Goal: Information Seeking & Learning: Learn about a topic

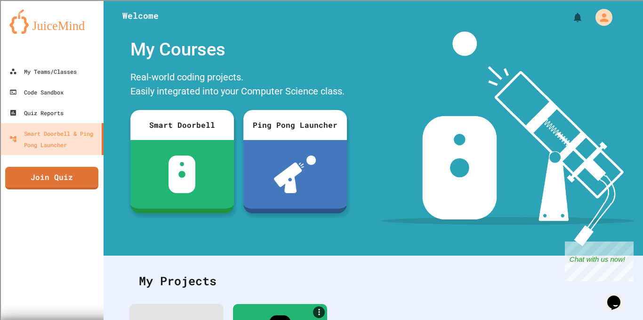
scroll to position [109, 0]
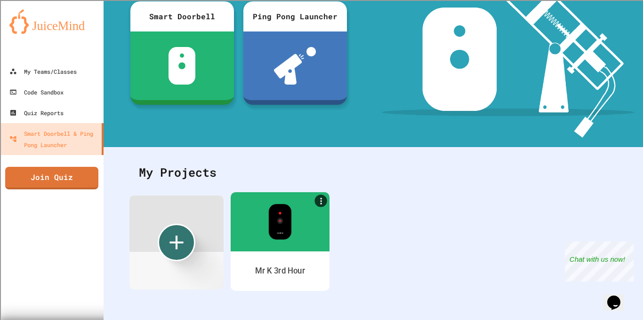
click at [304, 230] on div at bounding box center [279, 221] width 99 height 59
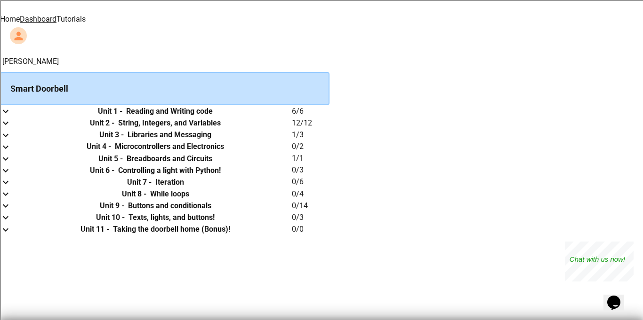
click at [86, 15] on link "Tutorials" at bounding box center [70, 19] width 29 height 9
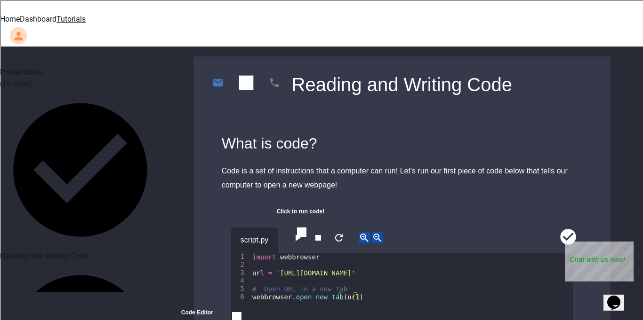
scroll to position [222, 0]
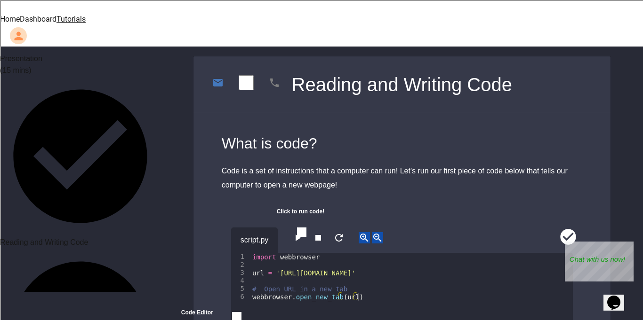
scroll to position [242, 0]
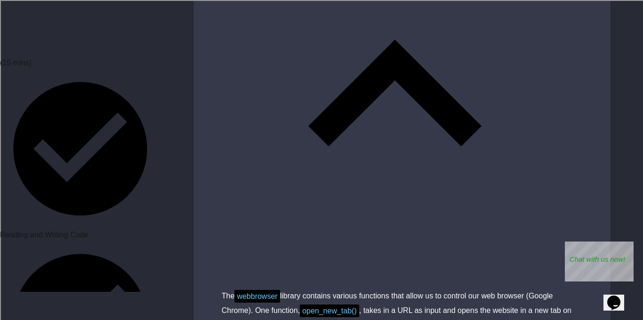
scroll to position [2980, 0]
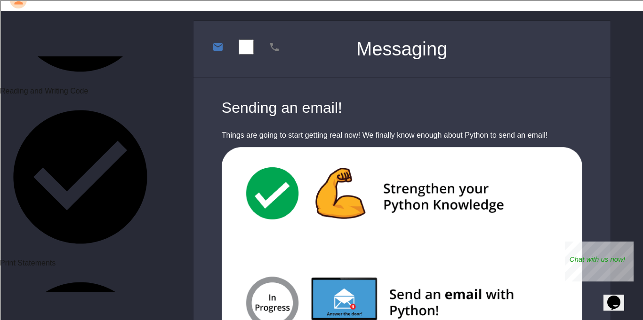
scroll to position [37, 0]
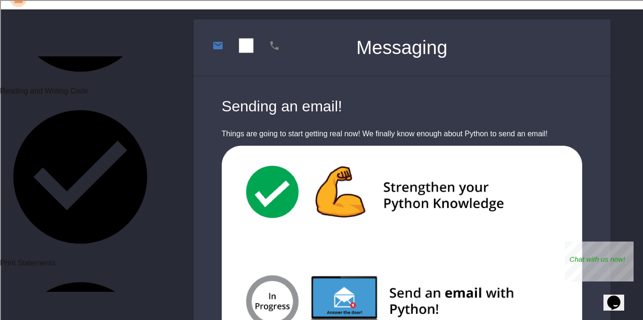
click at [298, 95] on div "Sending an email!" at bounding box center [402, 106] width 360 height 23
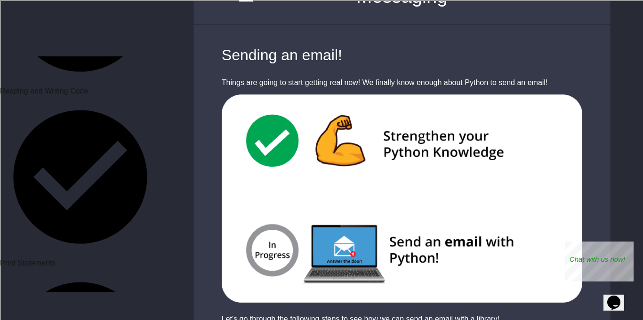
scroll to position [87, 0]
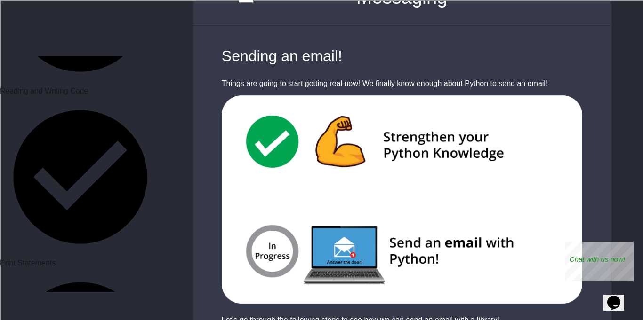
click at [295, 95] on img at bounding box center [401, 199] width 417 height 208
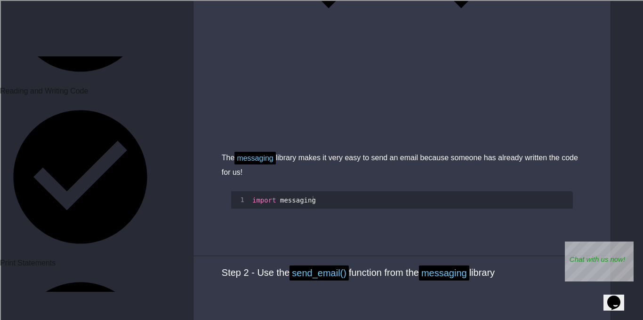
scroll to position [651, 0]
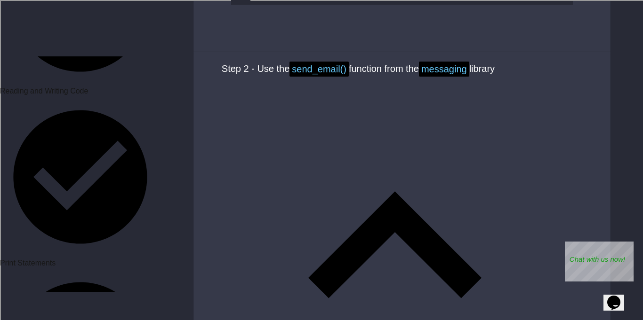
scroll to position [857, 0]
click at [343, 26] on div "import messaging messaging . send_email ( "[EMAIL_ADDRESS][DOMAIN_NAME]" , "Hel…" at bounding box center [411, 8] width 322 height 33
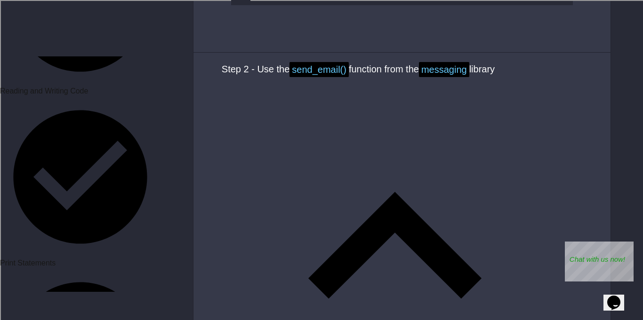
click at [365, 26] on div "import messaging messaging . send_email ( "[EMAIL_ADDRESS][DOMAIN_NAME]" , "Hel…" at bounding box center [411, 8] width 322 height 33
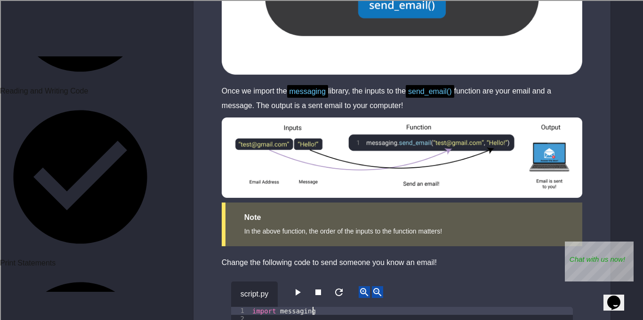
scroll to position [1445, 0]
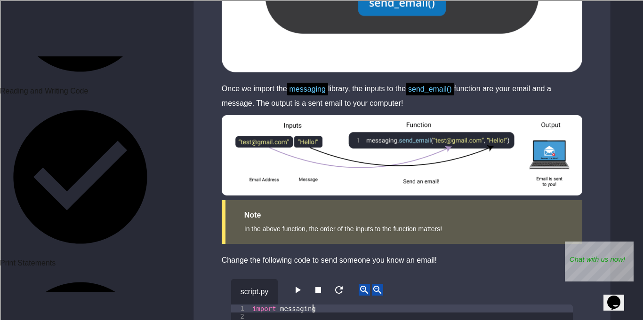
type textarea "**********"
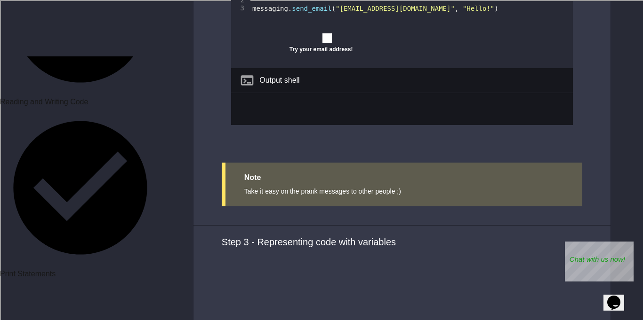
scroll to position [375, 0]
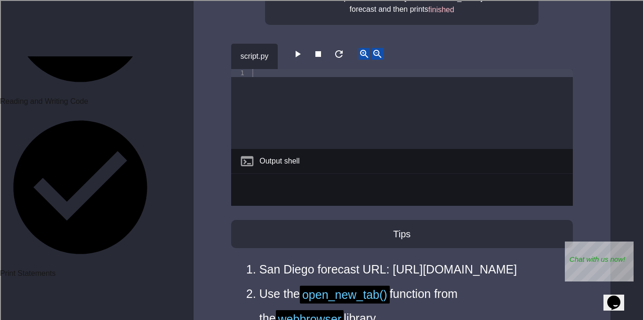
scroll to position [180, 0]
click at [306, 77] on div at bounding box center [411, 118] width 322 height 96
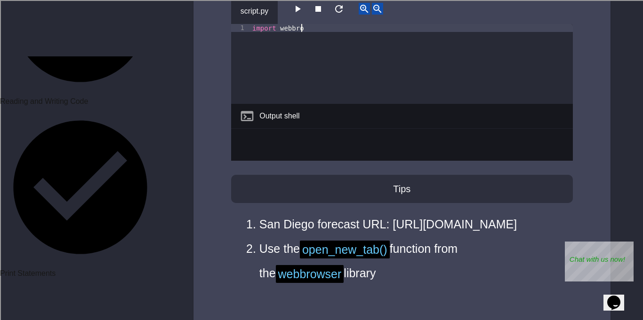
scroll to position [0, 6]
type textarea "**********"
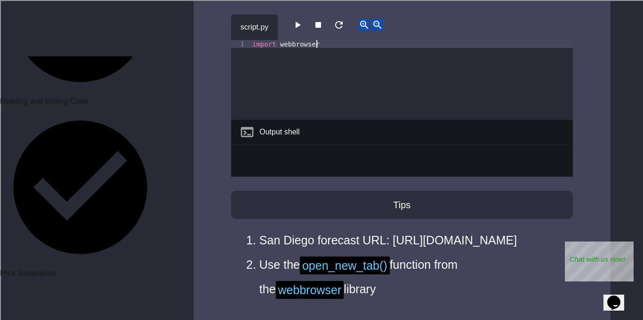
scroll to position [199, 0]
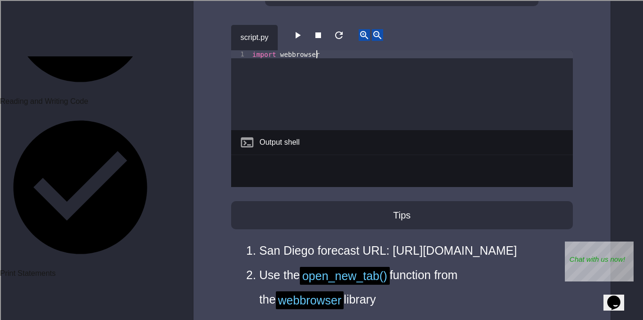
type textarea "**********"
click at [299, 30] on icon "button" at bounding box center [297, 35] width 11 height 11
click at [299, 50] on div "import webbrowser" at bounding box center [411, 98] width 322 height 96
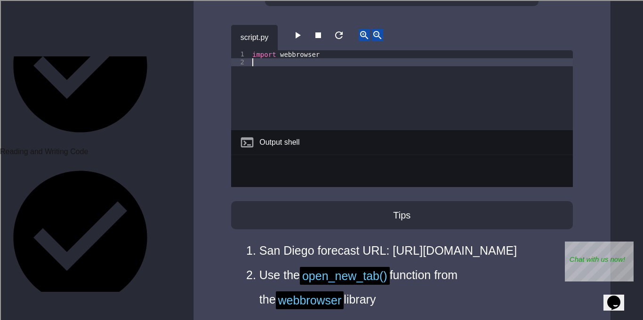
scroll to position [325, 0]
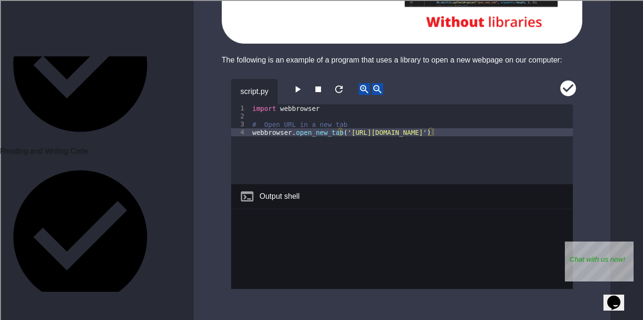
scroll to position [752, 0]
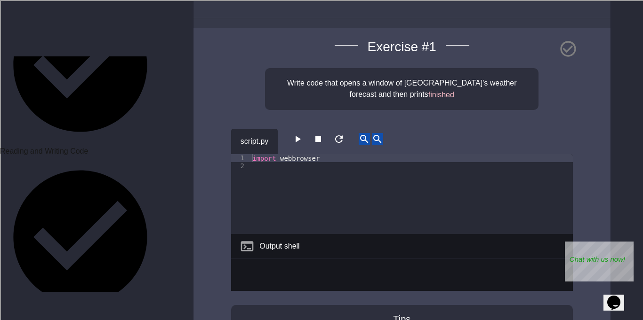
scroll to position [96, 0]
click at [312, 153] on div "import webbrowser" at bounding box center [411, 201] width 322 height 96
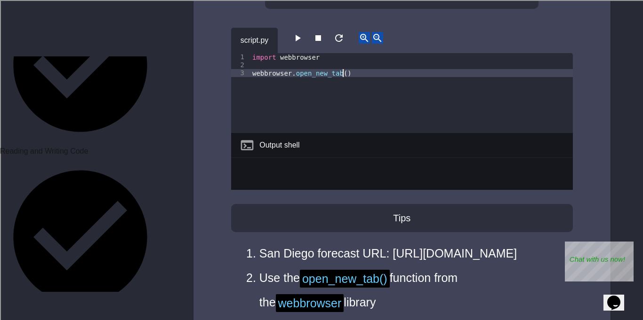
scroll to position [0, 11]
click at [300, 258] on li "San Diego forecast URL: [URL][DOMAIN_NAME]" at bounding box center [406, 254] width 294 height 24
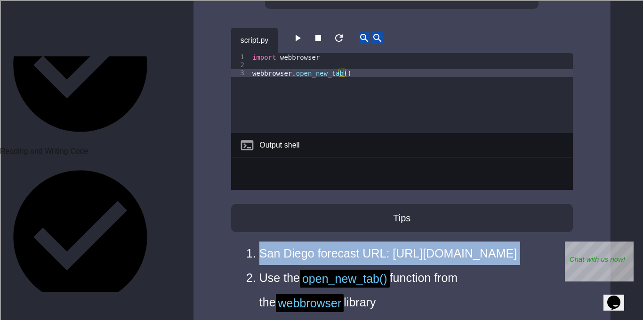
click at [300, 258] on li "San Diego forecast URL: [URL][DOMAIN_NAME]" at bounding box center [406, 254] width 294 height 24
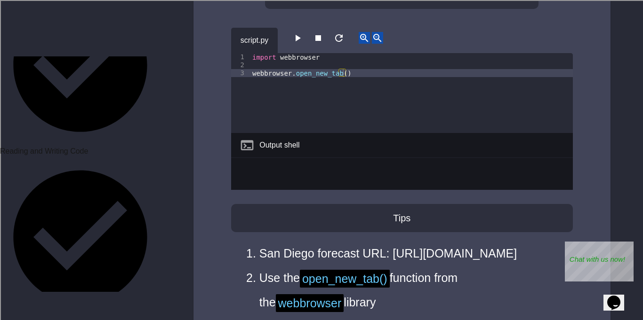
click at [300, 258] on li "San Diego forecast URL: [URL][DOMAIN_NAME]" at bounding box center [406, 254] width 294 height 24
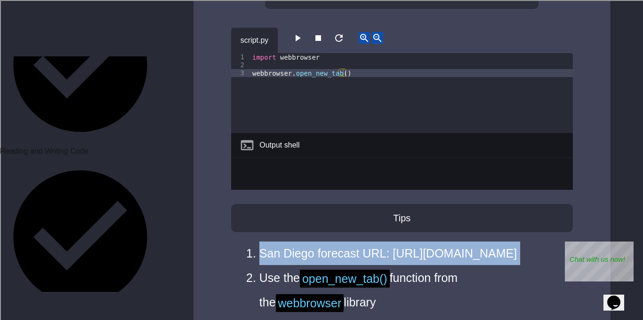
click at [300, 258] on li "San Diego forecast URL: [URL][DOMAIN_NAME]" at bounding box center [406, 254] width 294 height 24
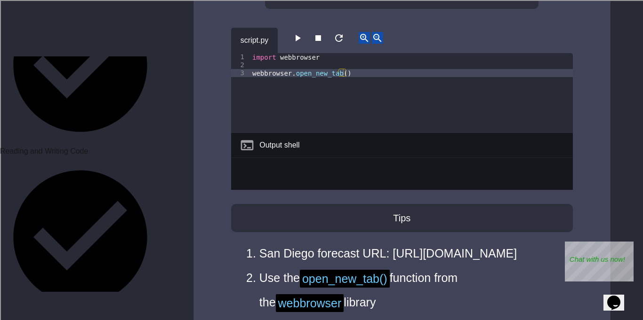
drag, startPoint x: 261, startPoint y: 261, endPoint x: 293, endPoint y: 281, distance: 38.5
click at [293, 265] on li "San Diego forecast URL: [URL][DOMAIN_NAME]" at bounding box center [406, 254] width 294 height 24
copy li "[URL][DOMAIN_NAME]"
click at [343, 57] on div "import webbrowser webbrowser . open_new_tab ( )" at bounding box center [411, 101] width 322 height 96
paste textarea "**********"
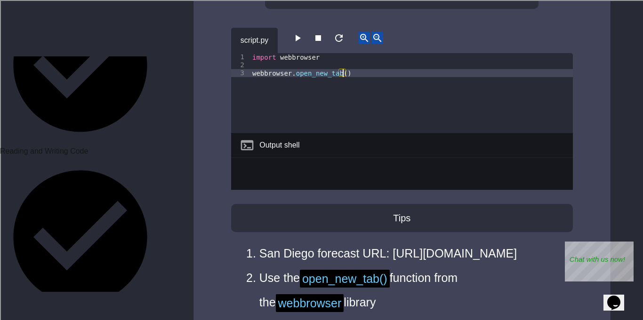
type textarea "**********"
click at [575, 118] on div "**********" at bounding box center [401, 149] width 417 height 445
click at [295, 32] on icon "button" at bounding box center [297, 37] width 11 height 11
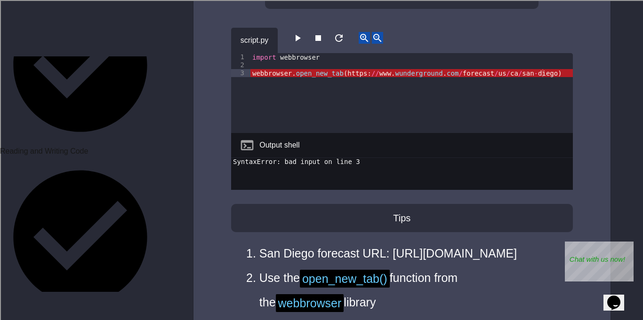
click at [217, 58] on div "**********" at bounding box center [401, 149] width 417 height 445
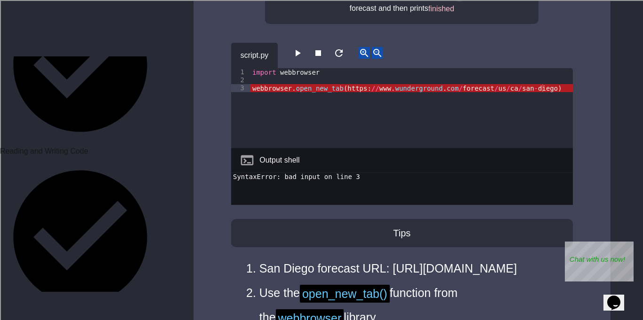
scroll to position [181, 0]
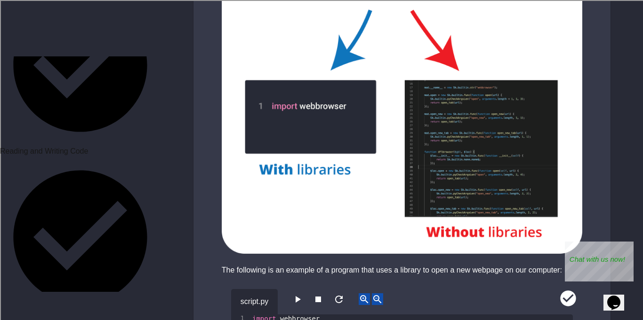
scroll to position [807, 0]
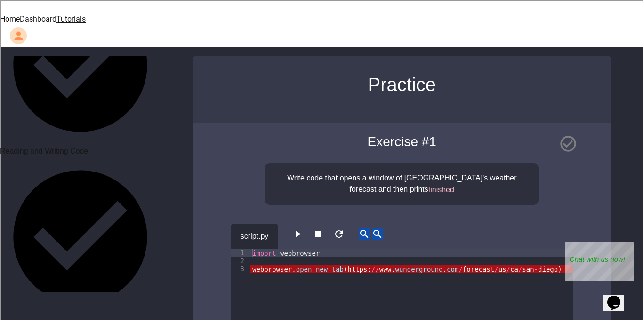
click at [341, 255] on div "import webbrowser webbrowser . open_new_tab ( https : // www . wunderground . c…" at bounding box center [411, 297] width 322 height 96
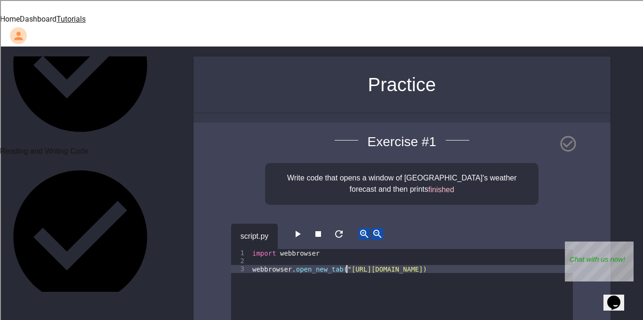
scroll to position [0, 12]
click at [545, 253] on div "import webbrowser webbrowser . open_new_tab ( "[URL][DOMAIN_NAME])" at bounding box center [411, 297] width 322 height 96
click at [347, 254] on div "import webbrowser webbrowser . open_new_tab ( "[URL][DOMAIN_NAME]')" at bounding box center [411, 297] width 322 height 96
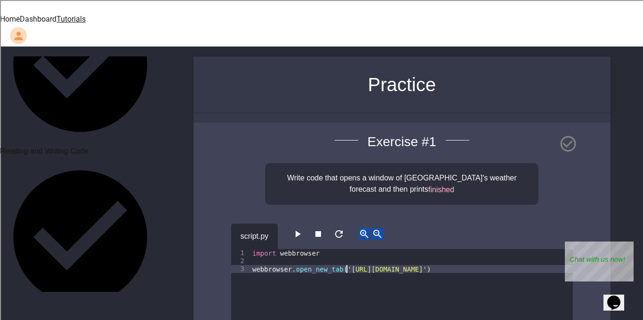
type textarea "**********"
click at [294, 229] on icon "button" at bounding box center [297, 234] width 11 height 11
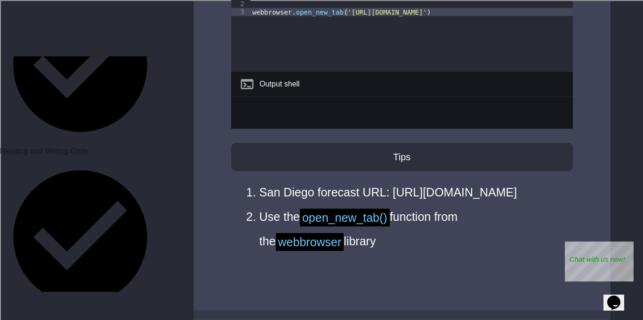
scroll to position [0, 0]
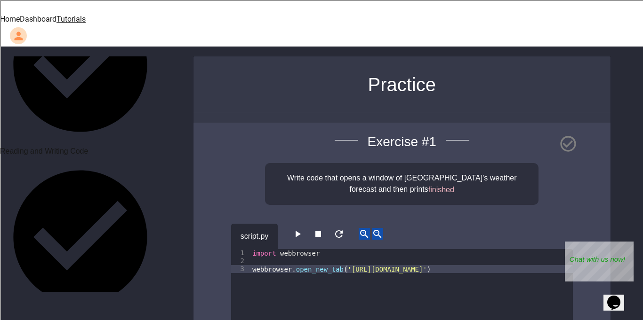
click at [428, 186] on span "finished" at bounding box center [441, 190] width 26 height 8
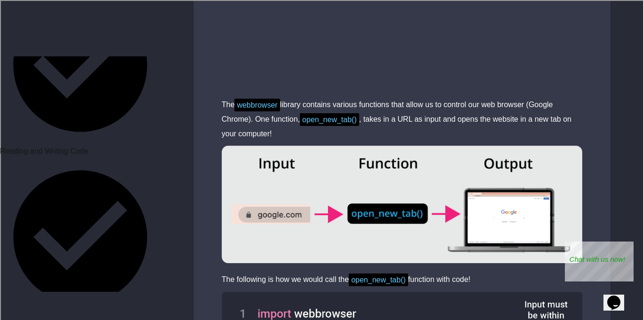
scroll to position [3172, 0]
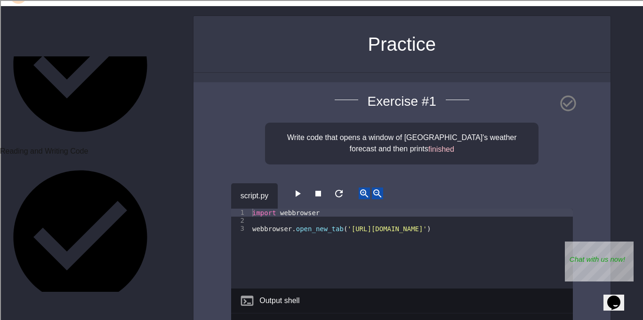
scroll to position [41, 0]
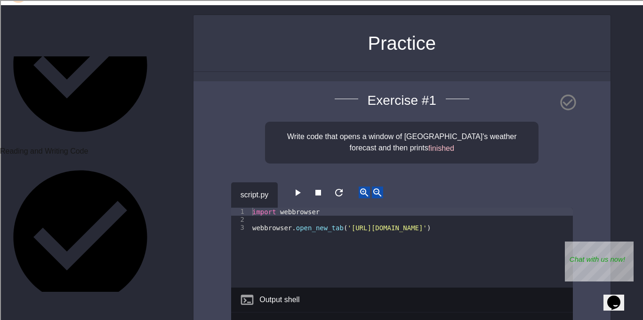
click at [428, 144] on span "finished" at bounding box center [441, 148] width 26 height 8
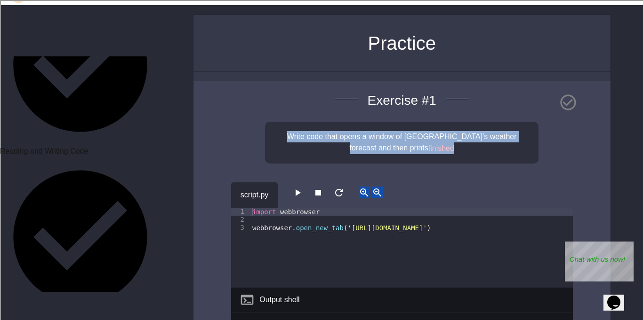
click at [428, 144] on span "finished" at bounding box center [441, 148] width 26 height 8
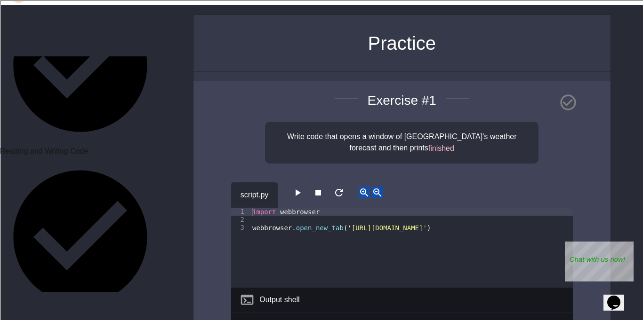
click at [428, 144] on span "finished" at bounding box center [441, 148] width 26 height 8
click at [505, 144] on div "Write code that opens a window of [GEOGRAPHIC_DATA]'s weather forecast and then…" at bounding box center [401, 143] width 273 height 42
click at [428, 144] on span "finished" at bounding box center [441, 148] width 26 height 8
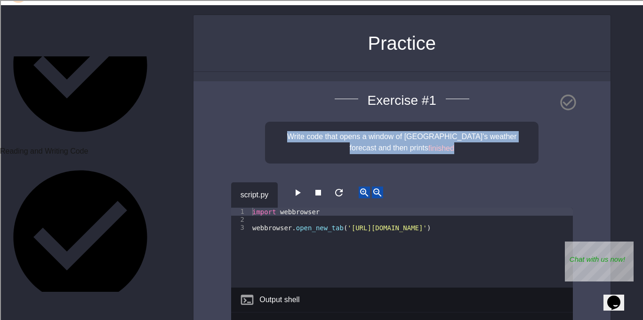
click at [428, 144] on span "finished" at bounding box center [441, 148] width 26 height 8
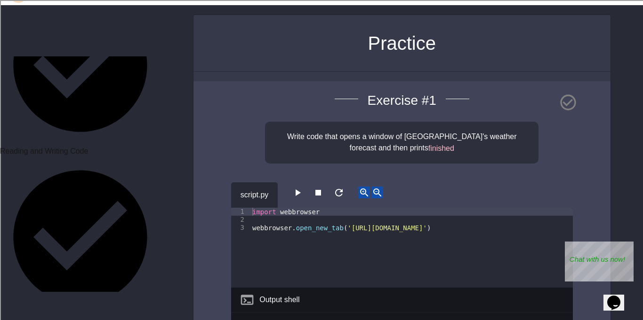
click at [428, 144] on span "finished" at bounding box center [441, 148] width 26 height 8
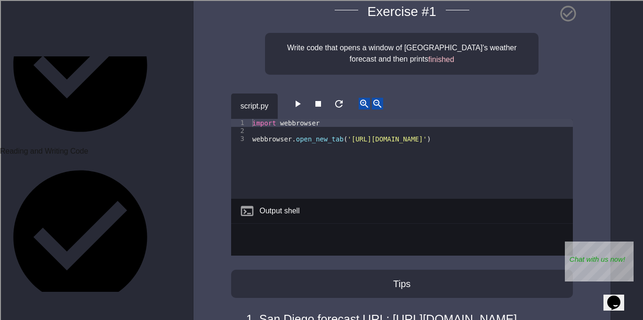
scroll to position [126, 0]
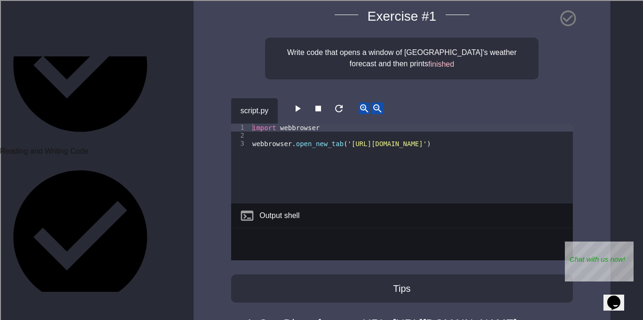
click at [413, 138] on div "import webbrowser webbrowser . open_new_tab ( '[URL][DOMAIN_NAME]' )" at bounding box center [411, 172] width 322 height 96
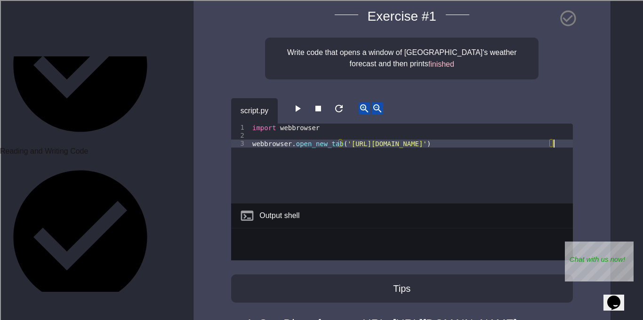
click at [418, 144] on div "import webbrowser webbrowser . open_new_tab ( '[URL][DOMAIN_NAME]' )" at bounding box center [411, 172] width 322 height 96
type textarea "**********"
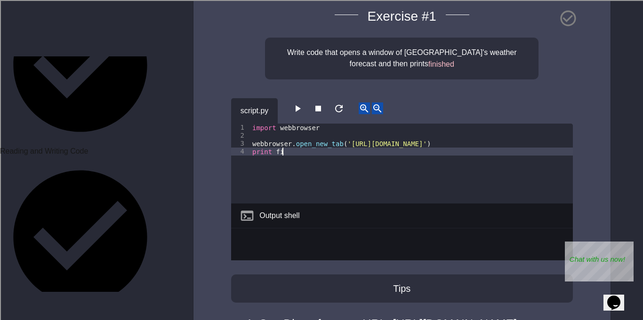
scroll to position [0, 4]
type textarea "*****"
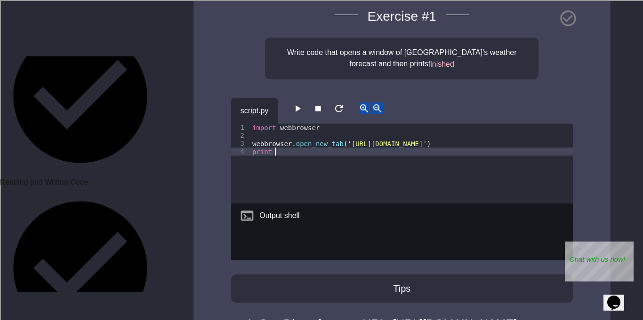
scroll to position [283, 0]
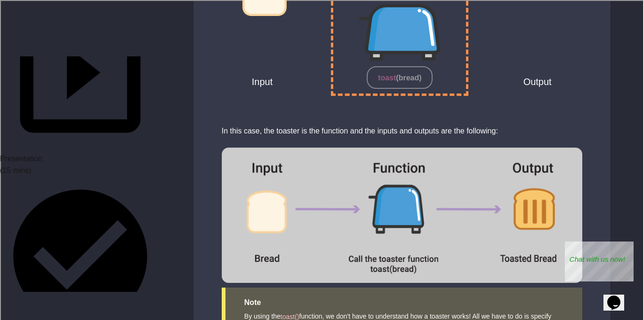
scroll to position [133, 0]
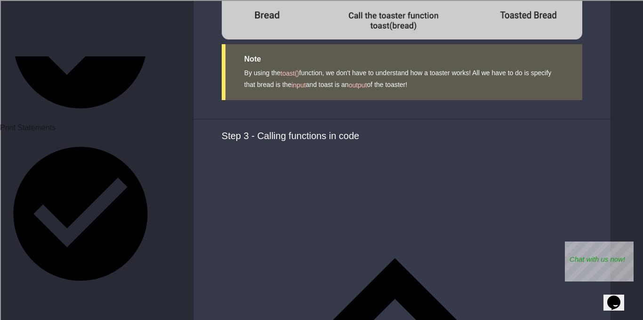
scroll to position [525, 0]
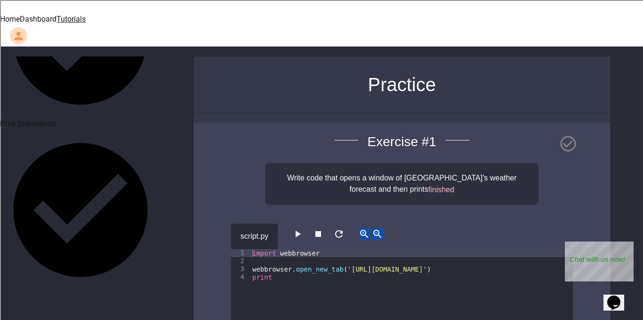
click at [279, 263] on div "import webbrowser webbrowser . open_new_tab ( '[URL][DOMAIN_NAME]' ) print" at bounding box center [411, 297] width 322 height 96
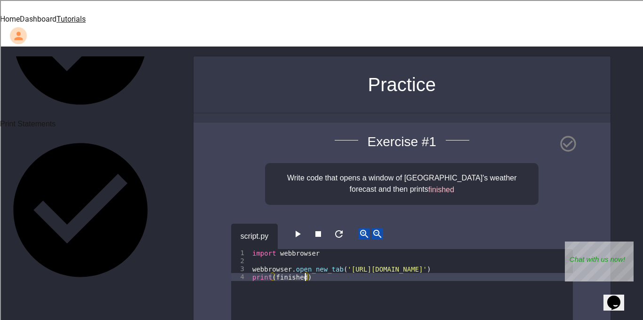
scroll to position [0, 6]
click at [303, 229] on icon "button" at bounding box center [297, 234] width 11 height 11
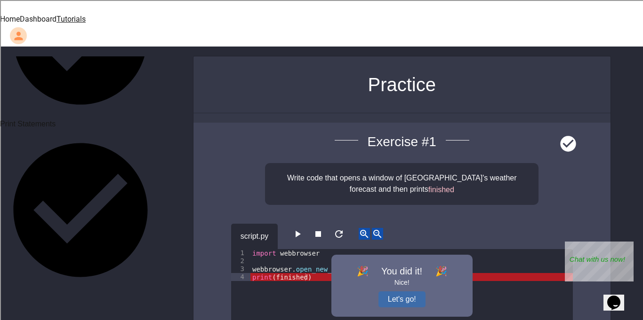
click at [398, 292] on button "Let's go!" at bounding box center [401, 300] width 47 height 16
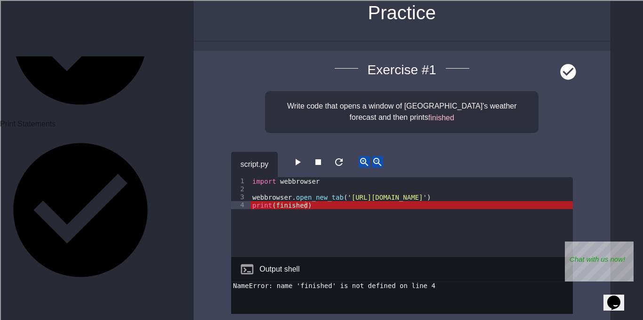
scroll to position [74, 0]
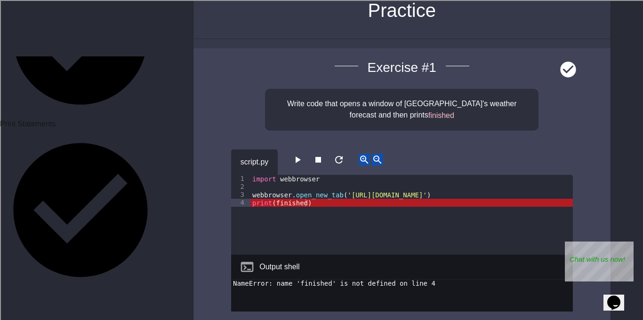
click at [272, 189] on div "import webbrowser webbrowser . open_new_tab ( '[URL][DOMAIN_NAME]' ) print ( fi…" at bounding box center [411, 223] width 322 height 96
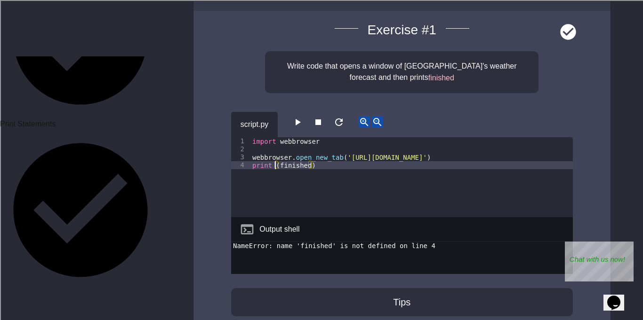
scroll to position [124, 0]
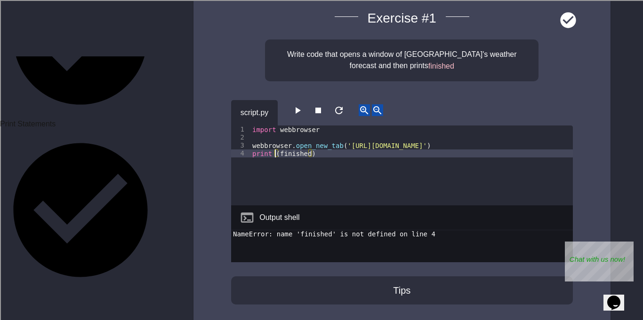
click at [308, 139] on div "import webbrowser webbrowser . open_new_tab ( '[URL][DOMAIN_NAME]' ) print ( fi…" at bounding box center [411, 174] width 322 height 96
click at [279, 139] on div "import webbrowser webbrowser . open_new_tab ( '[URL][DOMAIN_NAME]' ) print ( fi…" at bounding box center [411, 174] width 322 height 96
type textarea "**********"
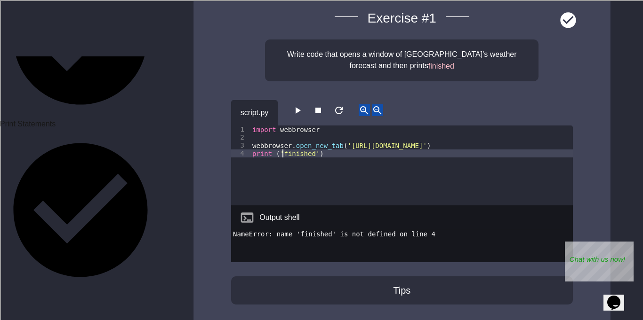
click at [303, 105] on icon "button" at bounding box center [297, 110] width 11 height 11
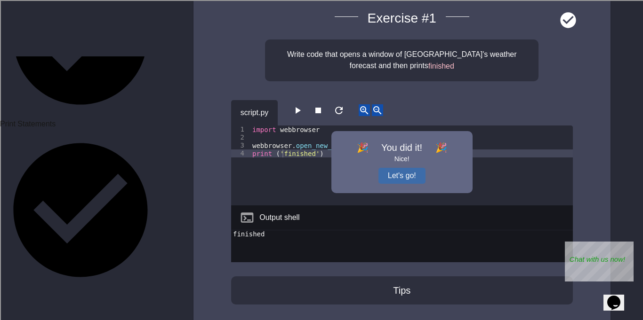
click at [400, 168] on button "Let's go!" at bounding box center [401, 176] width 47 height 16
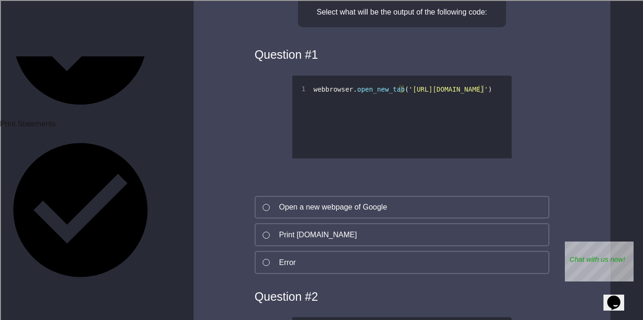
scroll to position [622, 0]
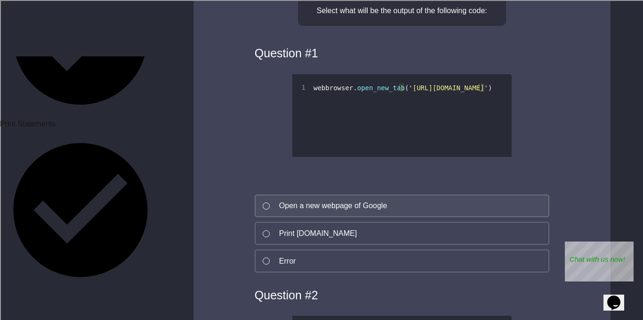
click at [283, 212] on div "Open a new webpage of Google" at bounding box center [333, 205] width 108 height 11
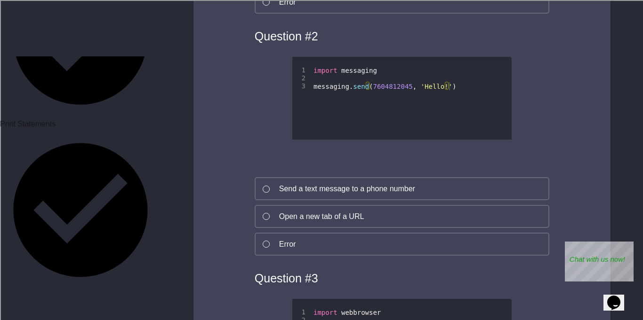
scroll to position [882, 0]
click at [277, 199] on button "Send a text message to a phone number" at bounding box center [401, 187] width 294 height 23
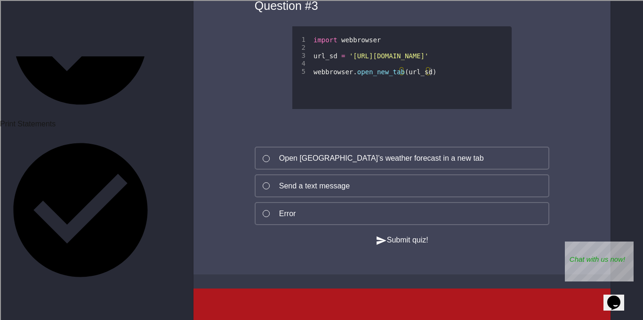
scroll to position [1156, 0]
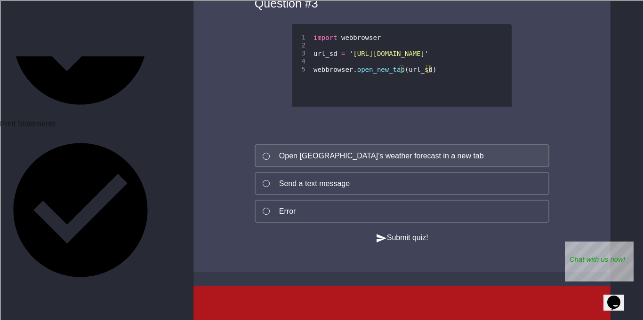
click at [357, 162] on div "Open [GEOGRAPHIC_DATA]’s weather forecast in a new tab" at bounding box center [381, 156] width 205 height 11
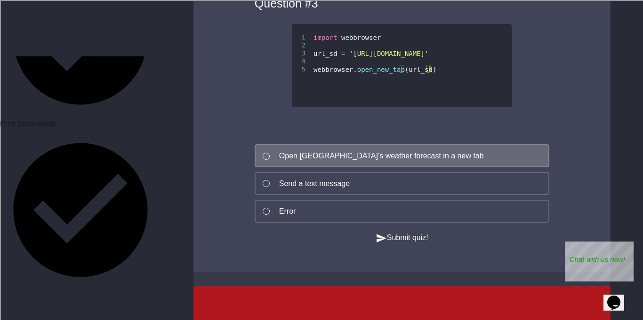
click at [389, 244] on button "Submit quiz!" at bounding box center [401, 238] width 53 height 12
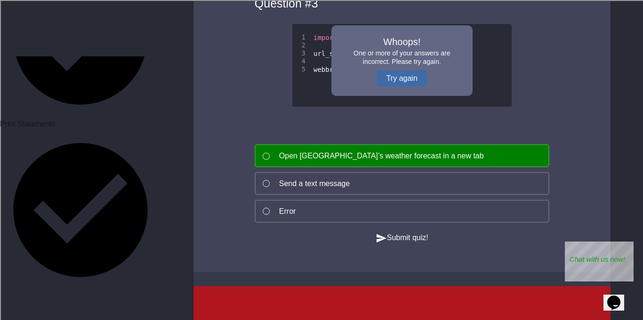
click at [401, 87] on button "Try again" at bounding box center [402, 79] width 50 height 16
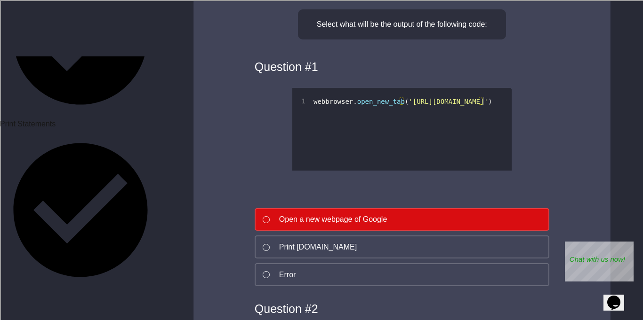
scroll to position [607, 0]
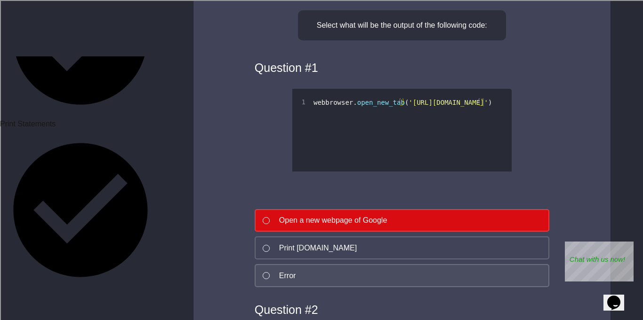
click at [310, 287] on button "Error" at bounding box center [401, 275] width 294 height 23
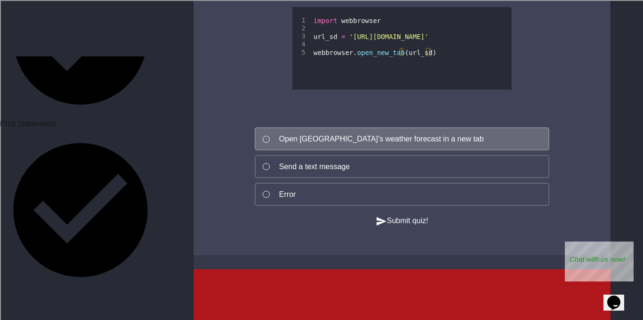
scroll to position [1176, 0]
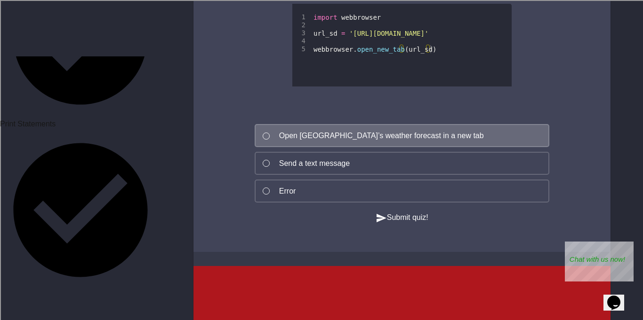
click at [381, 224] on icon "button" at bounding box center [380, 218] width 11 height 11
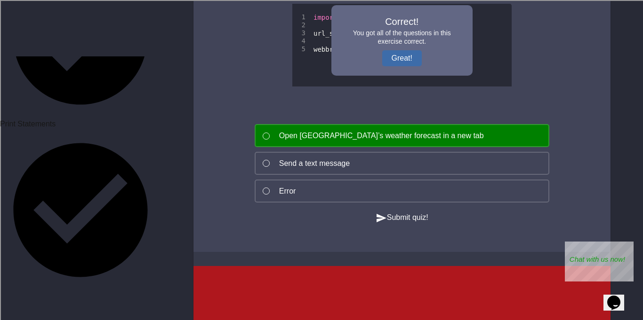
click at [395, 66] on button "Great!" at bounding box center [402, 58] width 40 height 16
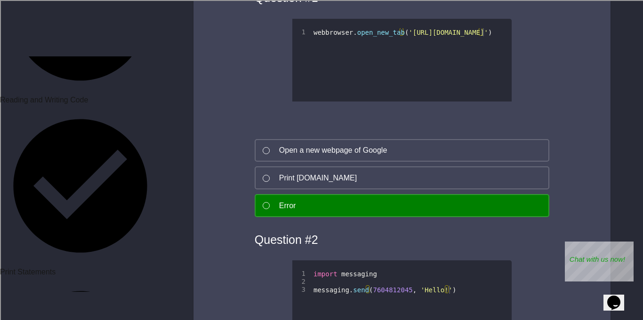
scroll to position [375, 0]
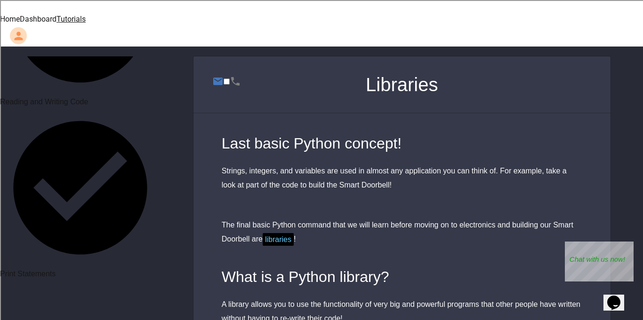
click at [276, 164] on div "Strings, integers, and variables are used in almost any application you can thi…" at bounding box center [402, 178] width 360 height 28
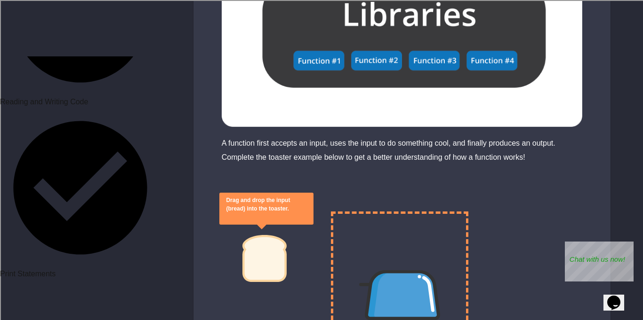
scroll to position [2257, 0]
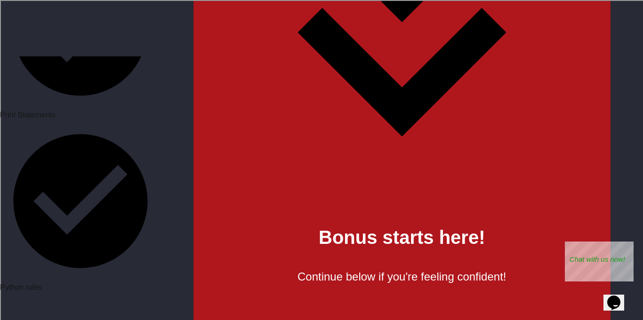
scroll to position [535, 0]
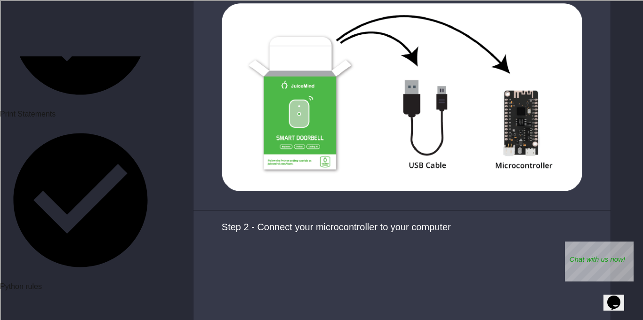
scroll to position [853, 0]
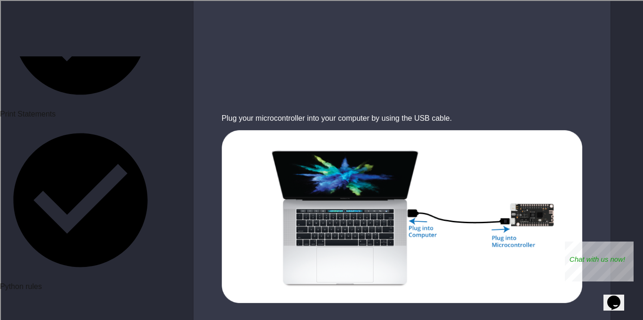
scroll to position [1341, 0]
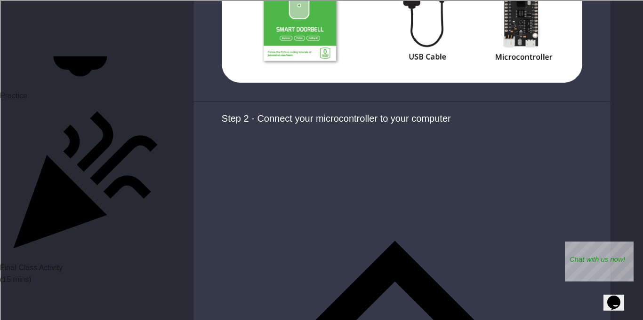
scroll to position [966, 0]
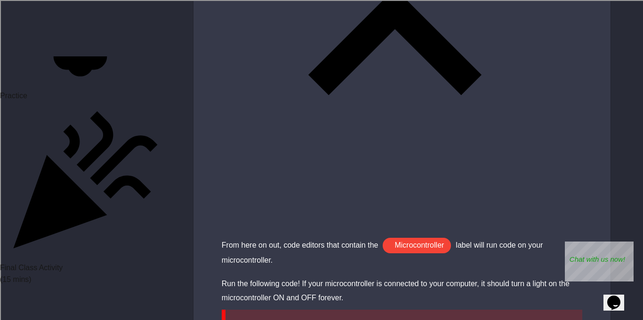
scroll to position [1814, 0]
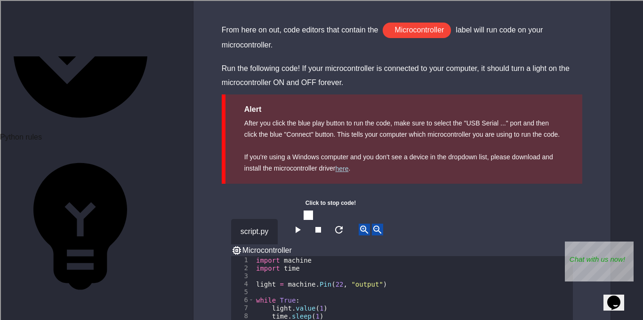
scroll to position [687, 0]
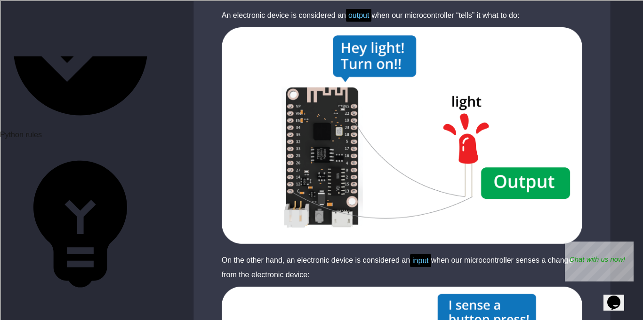
scroll to position [1492, 0]
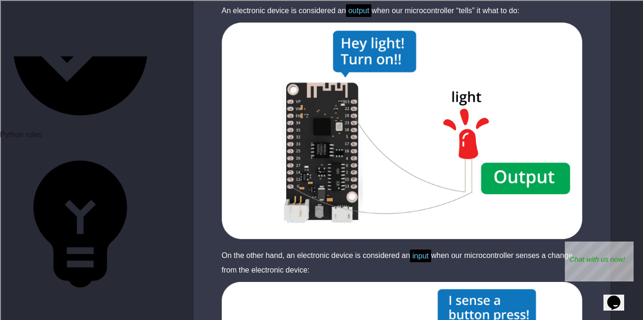
click at [282, 177] on img at bounding box center [401, 131] width 417 height 216
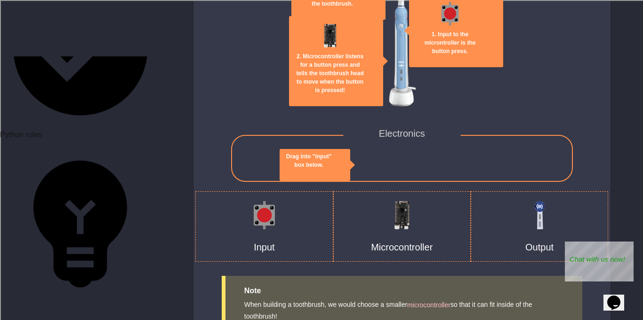
scroll to position [2151, 0]
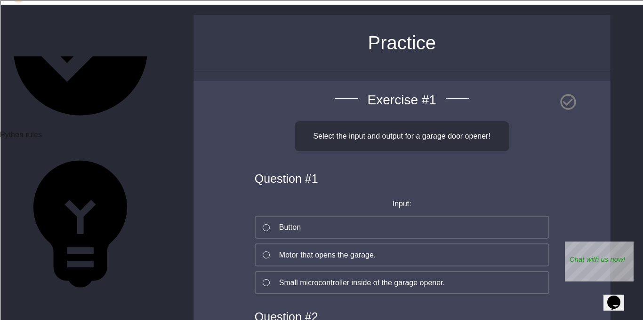
scroll to position [43, 0]
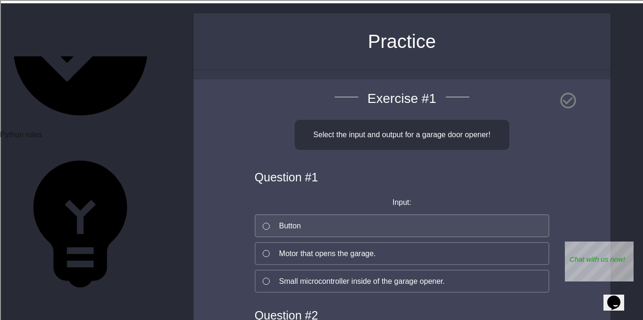
click at [321, 214] on button "Button" at bounding box center [401, 225] width 294 height 23
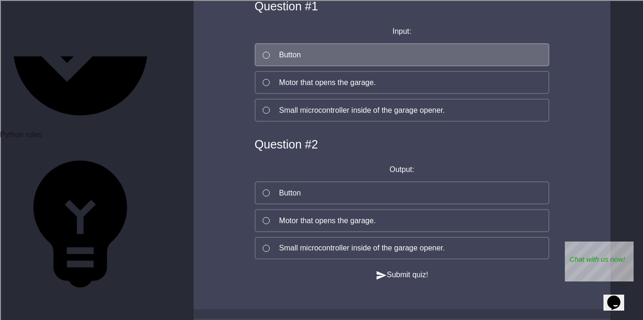
scroll to position [216, 0]
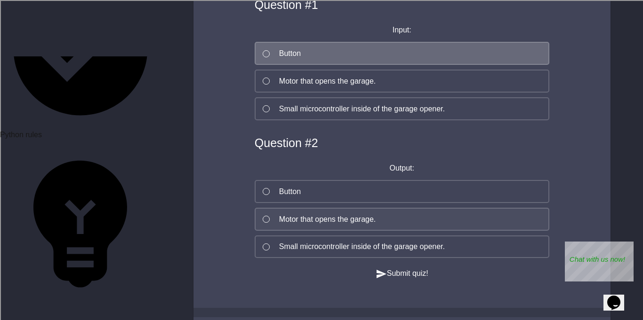
click at [277, 208] on button "Motor that opens the garage." at bounding box center [401, 219] width 294 height 23
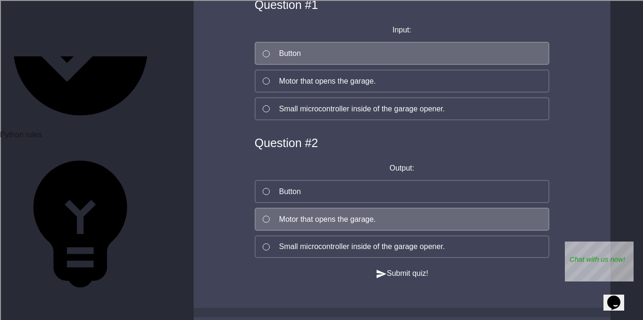
click at [381, 270] on icon "button" at bounding box center [380, 274] width 11 height 11
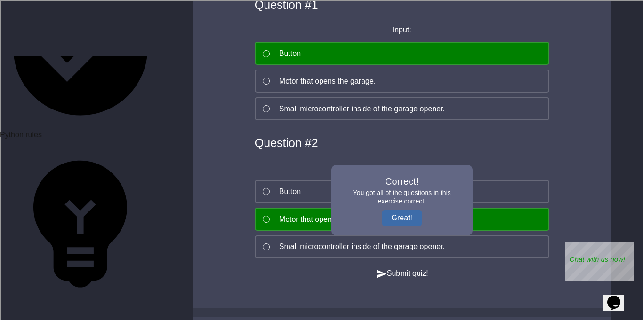
click at [399, 210] on button "Great!" at bounding box center [402, 218] width 40 height 16
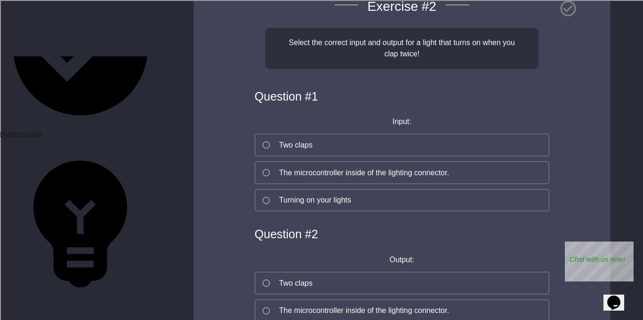
scroll to position [544, 0]
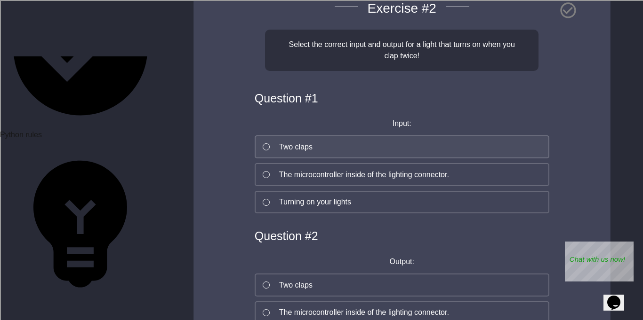
click at [342, 155] on button "Two claps" at bounding box center [401, 146] width 294 height 23
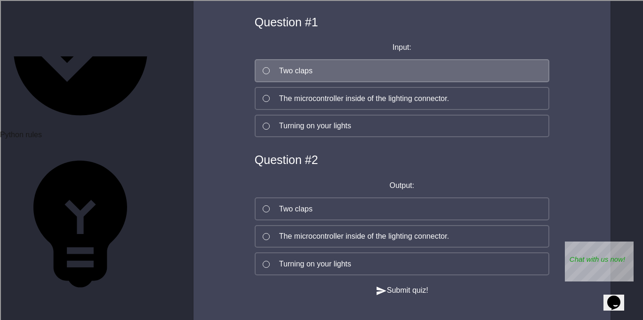
scroll to position [706, 0]
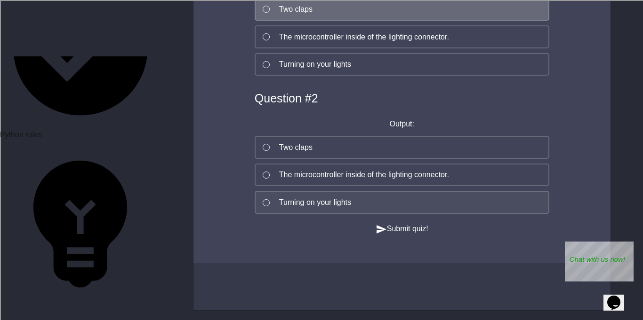
click at [359, 201] on button "Turning on your lights" at bounding box center [401, 202] width 294 height 23
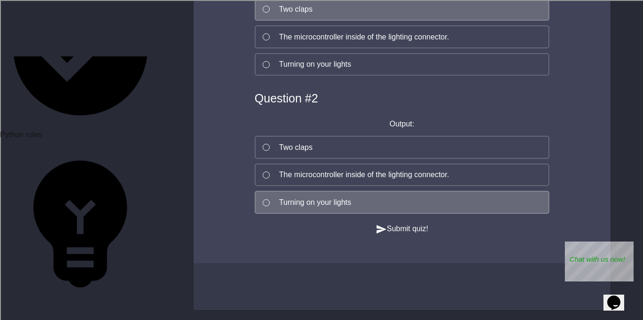
click at [376, 230] on icon "button" at bounding box center [381, 229] width 10 height 8
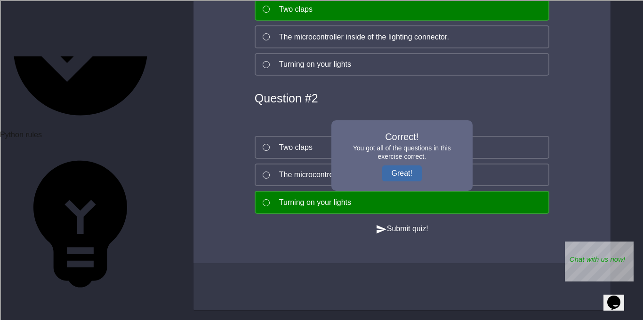
click at [400, 166] on button "Great!" at bounding box center [402, 174] width 40 height 16
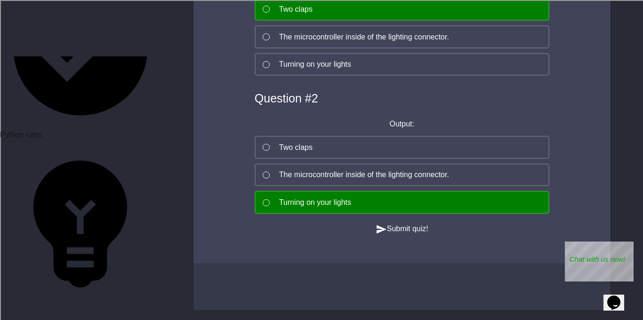
scroll to position [716, 0]
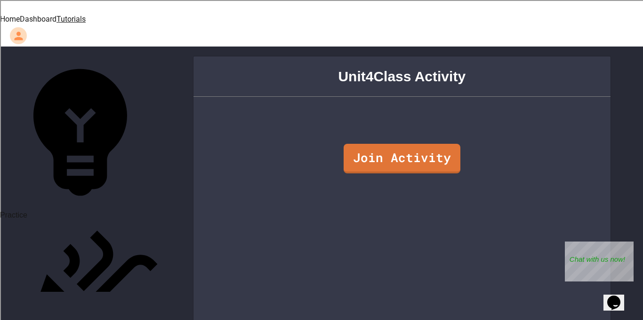
scroll to position [780, 0]
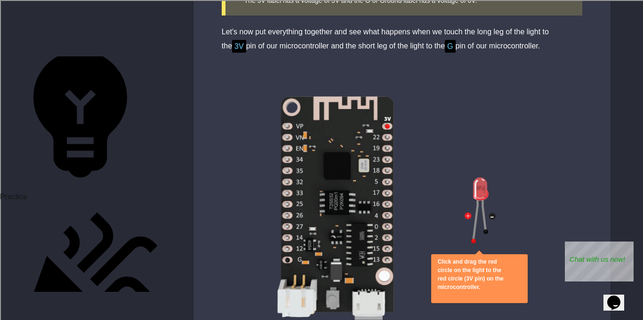
scroll to position [2298, 0]
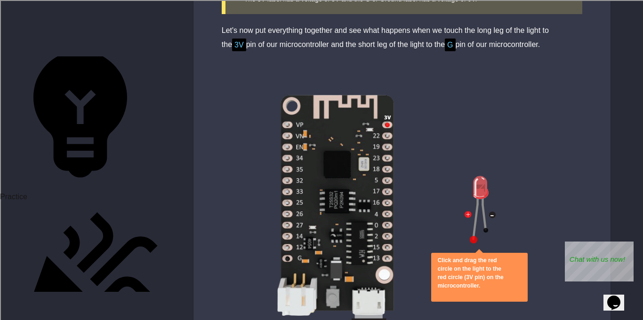
click at [472, 236] on div at bounding box center [473, 240] width 8 height 8
click at [452, 170] on div "Click and drag the red circle on the light to the red circle (3V pin) on the mi…" at bounding box center [401, 247] width 417 height 352
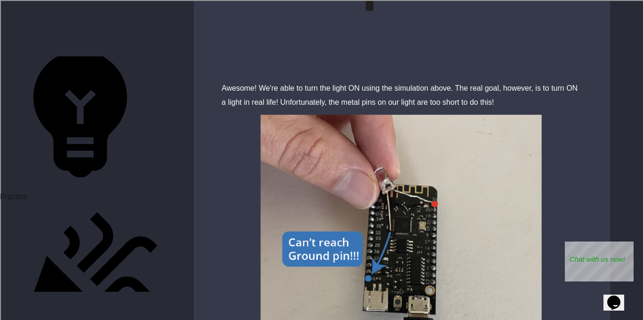
scroll to position [2872, 0]
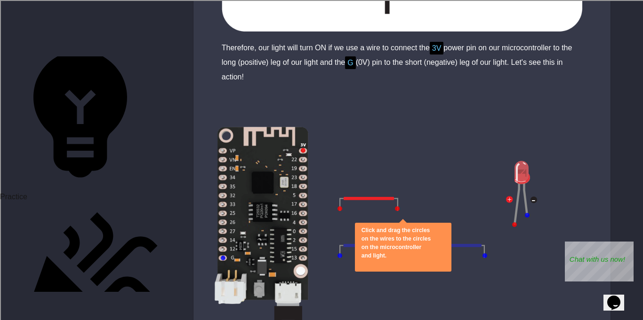
scroll to position [783, 0]
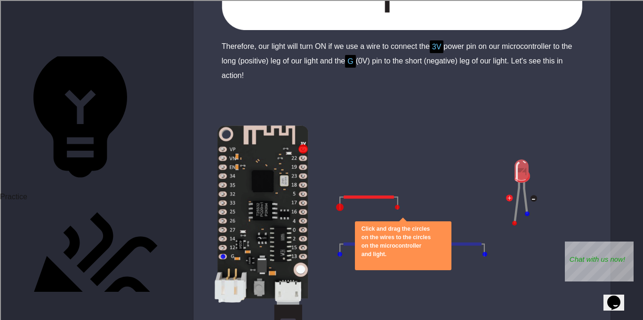
click at [304, 144] on div at bounding box center [302, 148] width 9 height 9
click at [301, 147] on div at bounding box center [303, 149] width 5 height 5
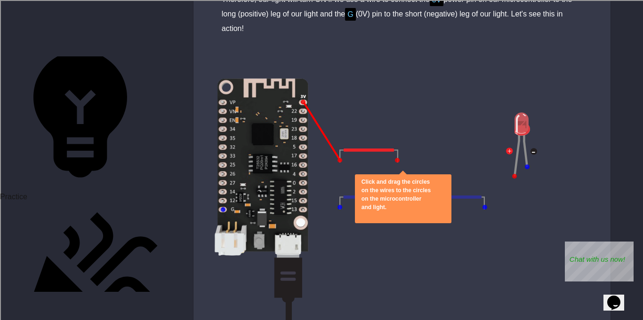
scroll to position [832, 0]
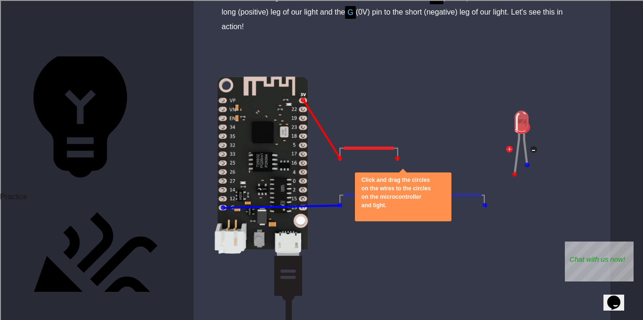
click at [514, 172] on div at bounding box center [514, 174] width 5 height 5
click at [361, 214] on icon "close" at bounding box center [361, 214] width 0 height 0
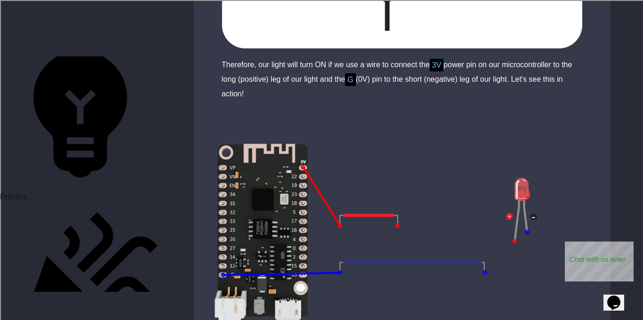
scroll to position [772, 0]
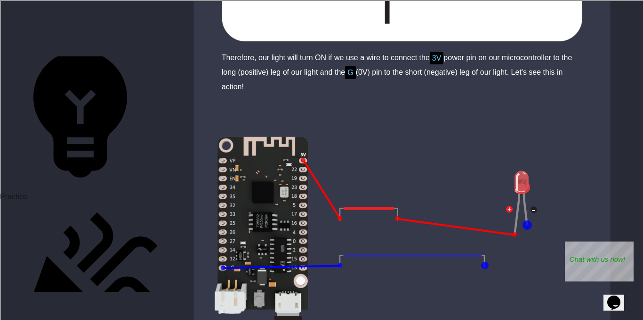
click at [527, 235] on div at bounding box center [521, 235] width 31 height 0
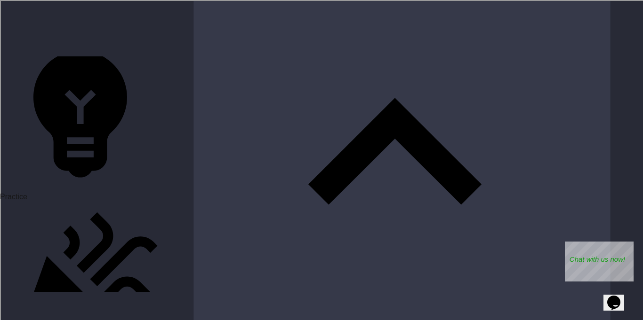
scroll to position [1884, 0]
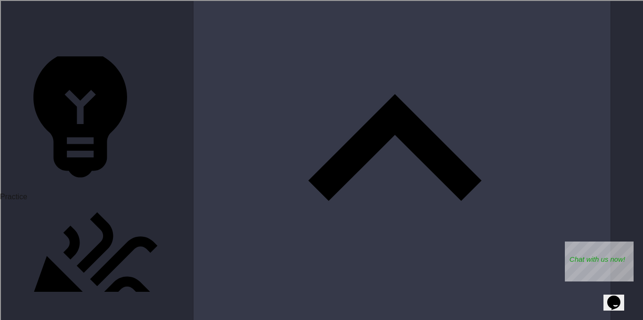
drag, startPoint x: 421, startPoint y: 238, endPoint x: 378, endPoint y: 181, distance: 71.9
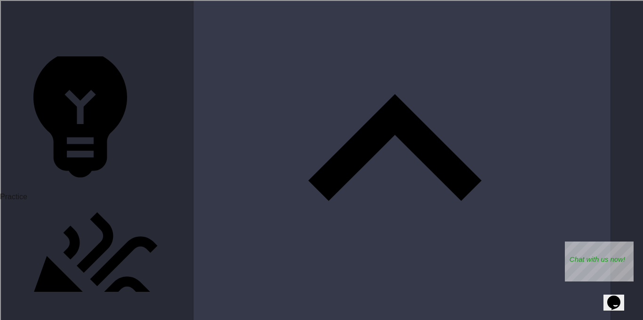
drag, startPoint x: 349, startPoint y: 137, endPoint x: 390, endPoint y: 173, distance: 54.7
drag, startPoint x: 421, startPoint y: 236, endPoint x: 353, endPoint y: 145, distance: 114.2
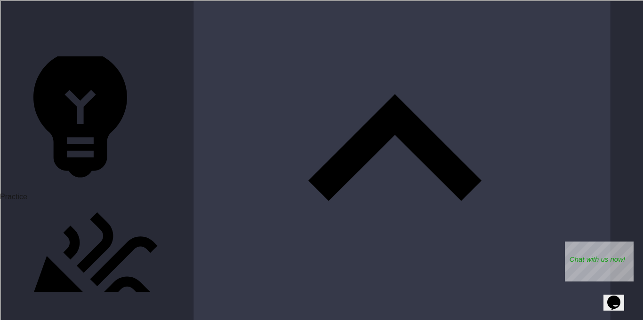
drag, startPoint x: 364, startPoint y: 140, endPoint x: 372, endPoint y: 128, distance: 13.8
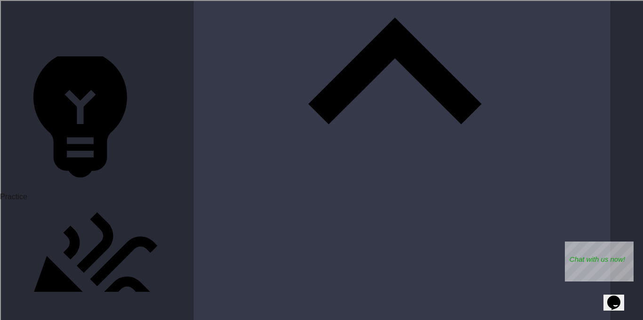
scroll to position [1961, 0]
drag, startPoint x: 349, startPoint y: 61, endPoint x: 373, endPoint y: 64, distance: 24.2
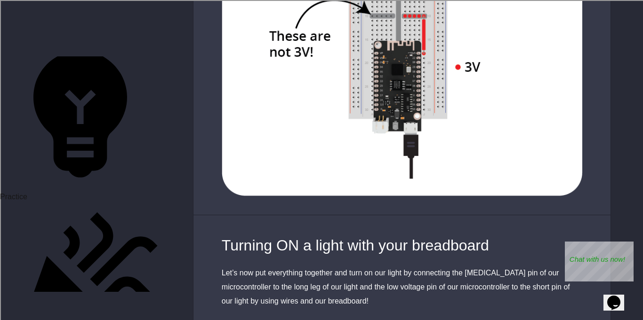
scroll to position [2759, 0]
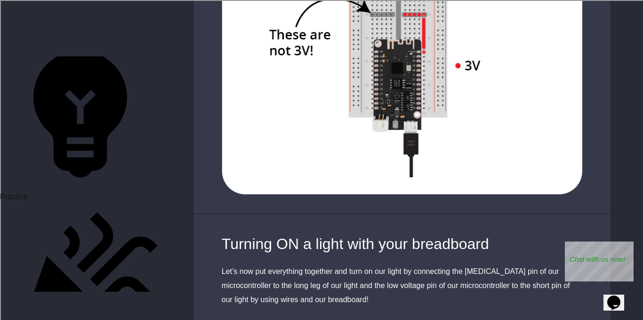
drag, startPoint x: 489, startPoint y: 159, endPoint x: 458, endPoint y: 164, distance: 31.0
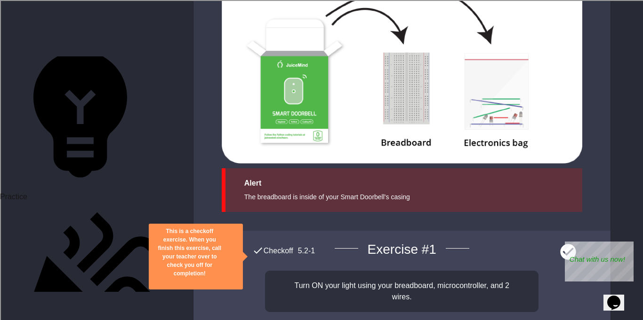
scroll to position [3621, 0]
